Goal: Information Seeking & Learning: Learn about a topic

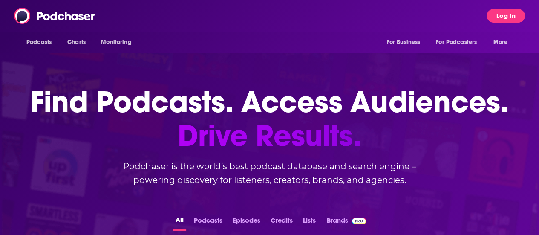
click at [520, 16] on button "Log In" at bounding box center [506, 16] width 38 height 14
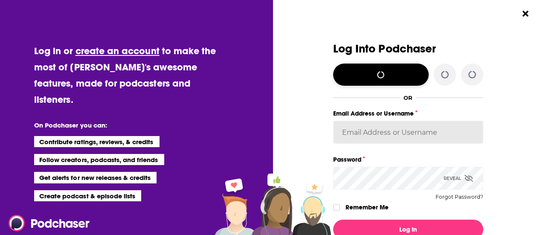
type input "maddieFHTGI"
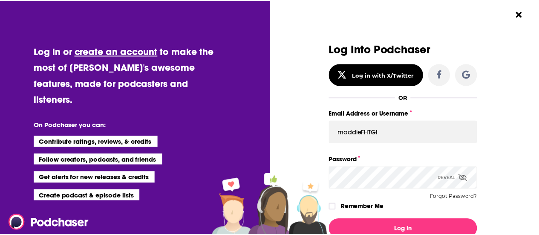
scroll to position [52, 0]
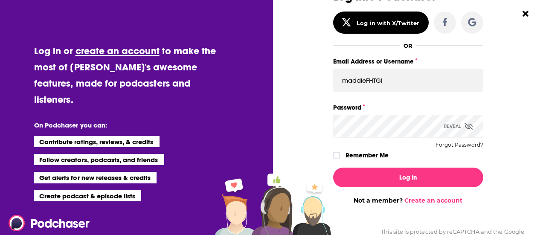
click at [337, 150] on div "Remember Me" at bounding box center [408, 155] width 150 height 11
click at [334, 157] on icon "Dialog" at bounding box center [336, 155] width 5 height 5
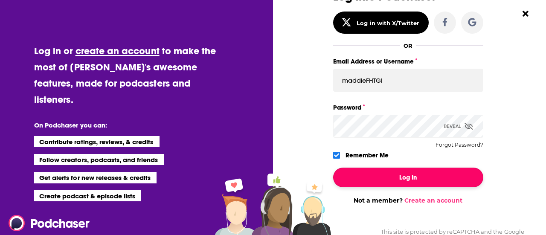
click at [375, 177] on button "Log In" at bounding box center [408, 178] width 150 height 20
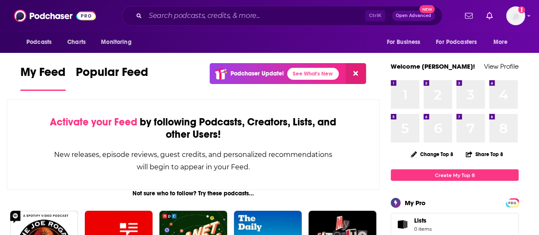
click at [199, 25] on div "Ctrl K Open Advanced New" at bounding box center [282, 16] width 321 height 20
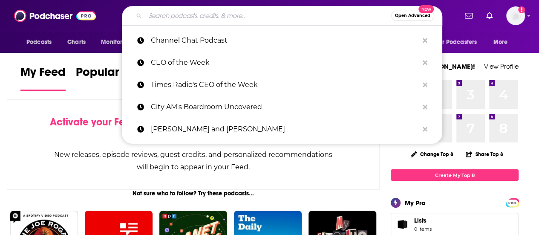
click at [194, 18] on input "Search podcasts, credits, & more..." at bounding box center [268, 16] width 246 height 14
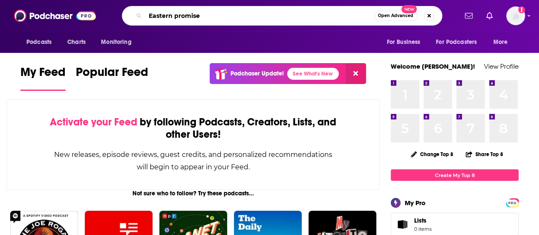
type input "Eastern promise"
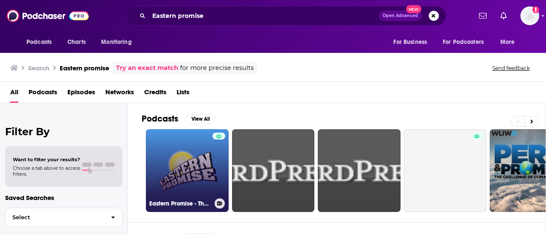
click at [183, 159] on link "Eastern Promise - The Podcast" at bounding box center [187, 170] width 83 height 83
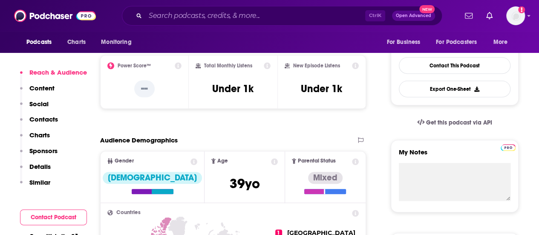
scroll to position [209, 0]
